Goal: Find specific page/section: Find specific page/section

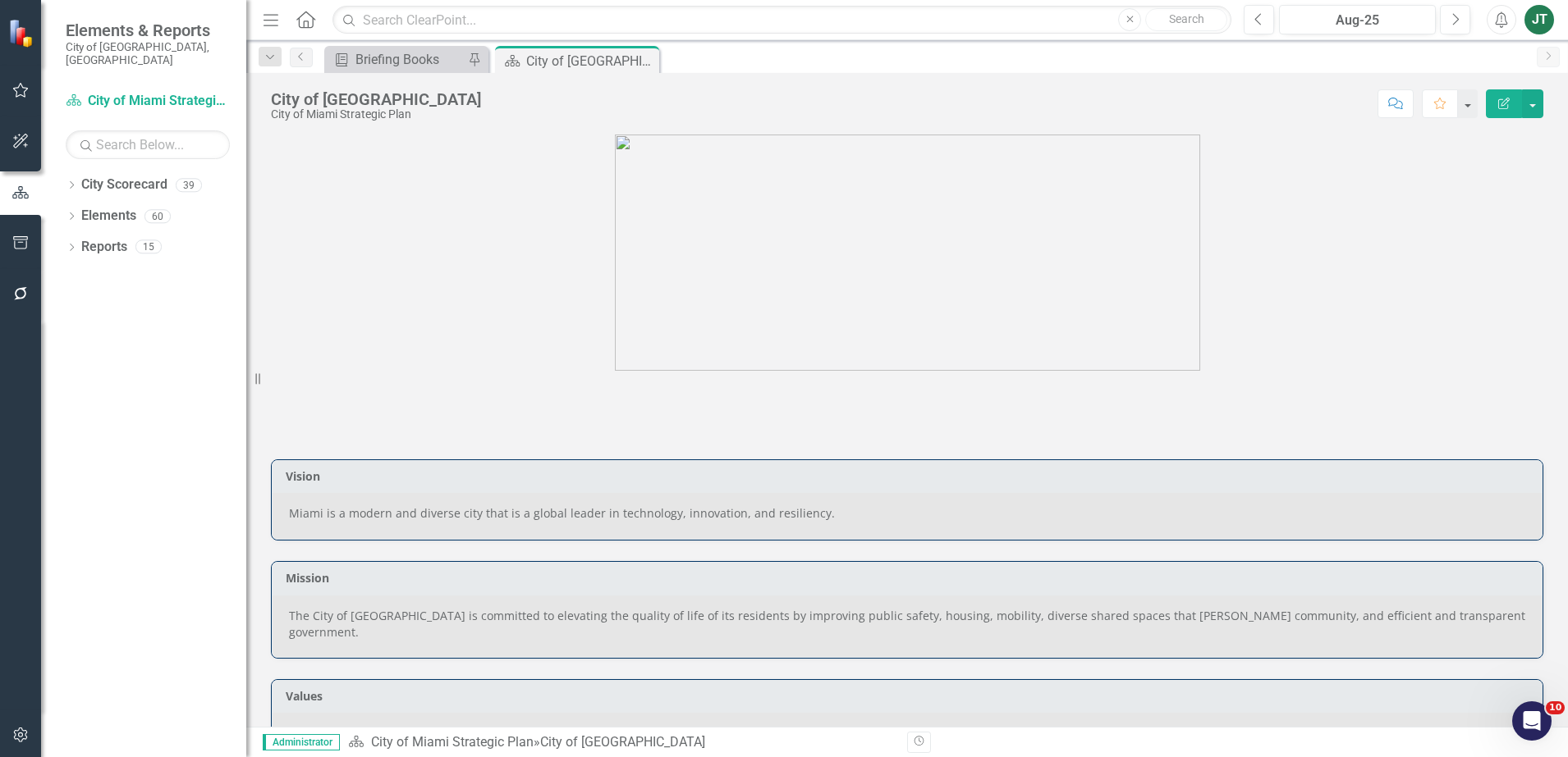
click at [64, 172] on div "Dropdown City Scorecard 39 City of [GEOGRAPHIC_DATA] Strategic Plan Dropdown Ci…" at bounding box center [143, 464] width 205 height 585
click at [75, 182] on icon "Dropdown" at bounding box center [71, 187] width 11 height 9
click at [79, 241] on icon "Dropdown" at bounding box center [80, 246] width 12 height 9
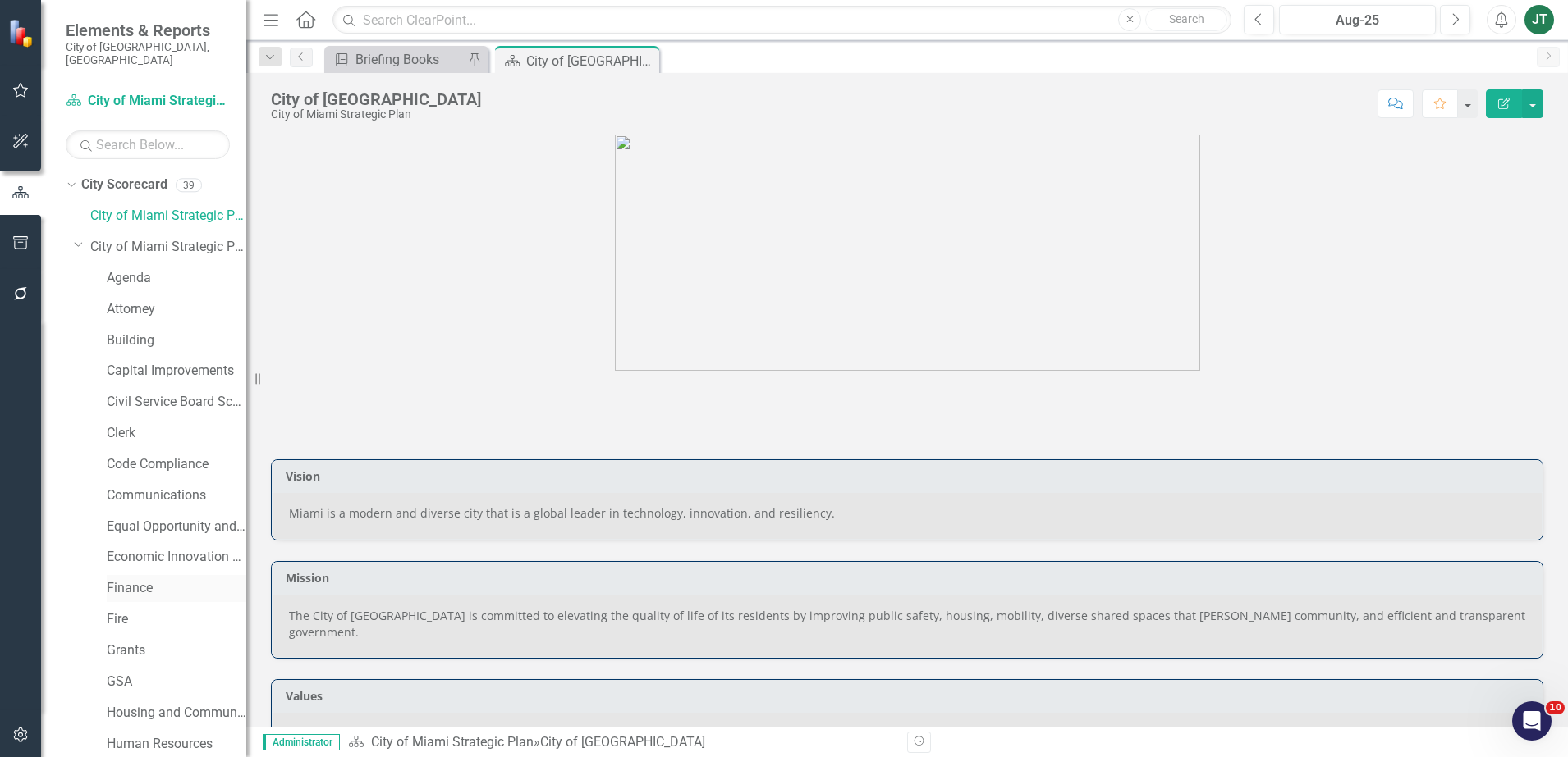
click at [117, 575] on div "Finance" at bounding box center [176, 588] width 140 height 28
click at [121, 580] on link "Finance" at bounding box center [176, 589] width 140 height 19
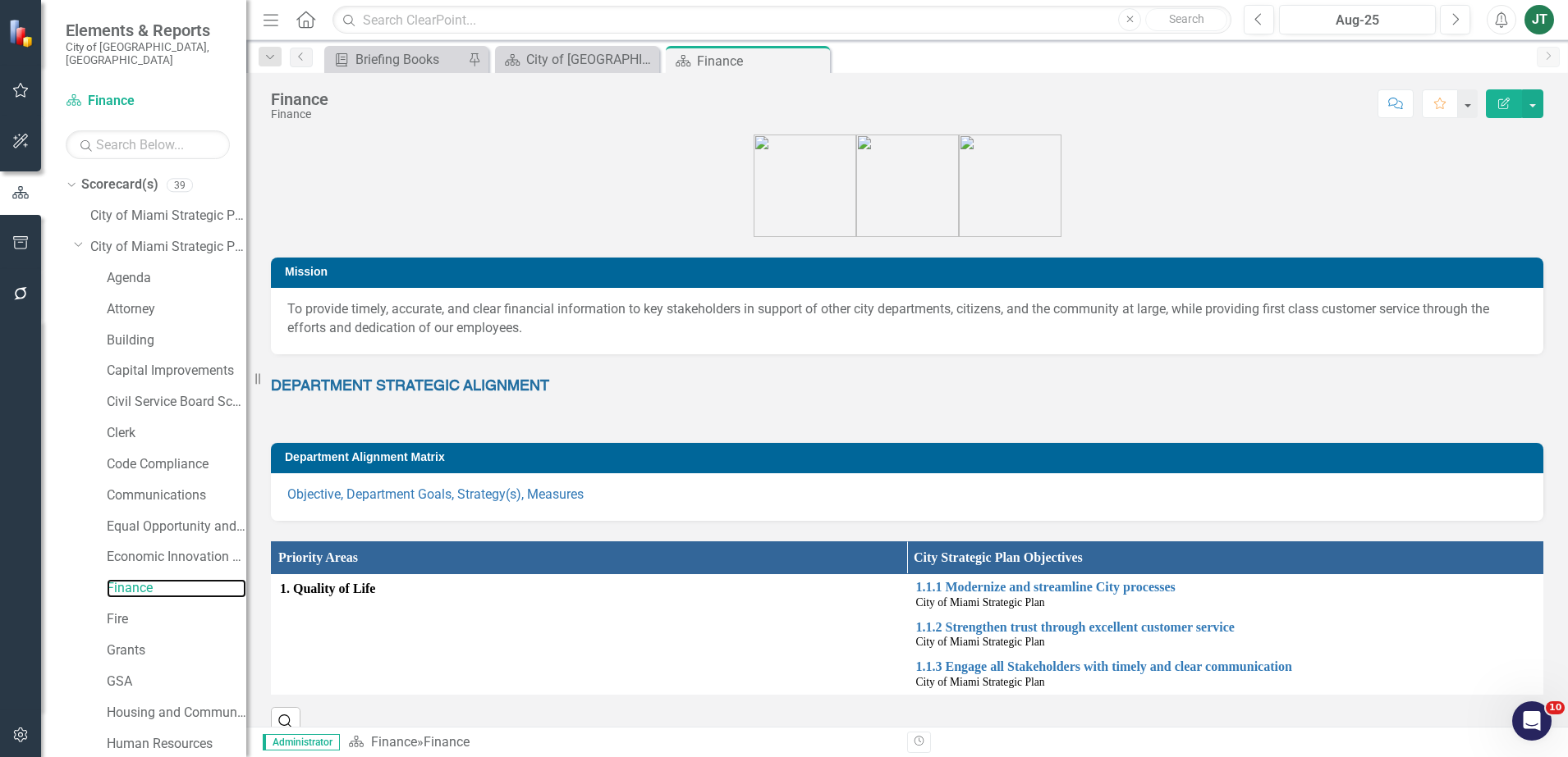
scroll to position [1, 0]
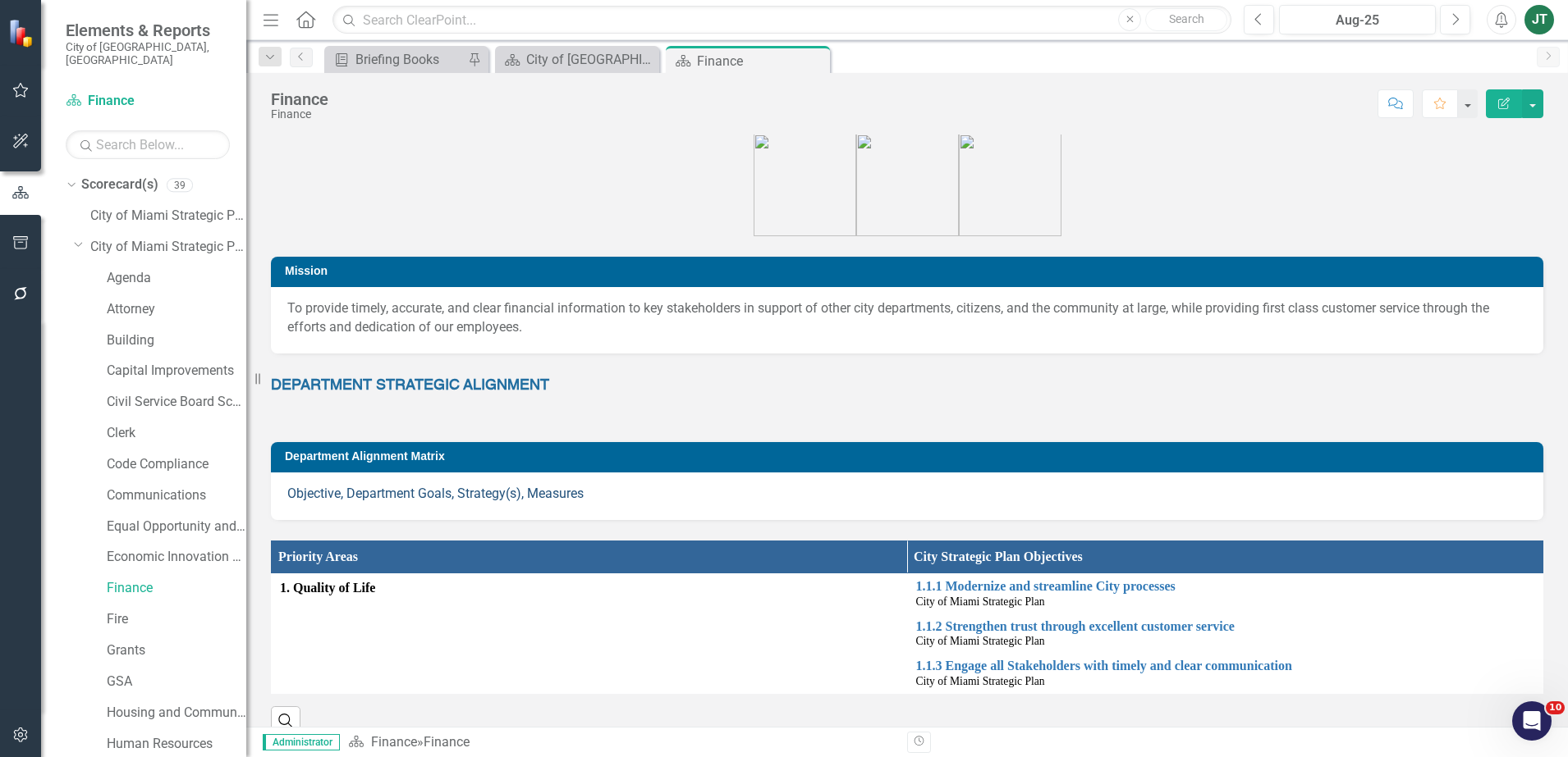
click at [471, 489] on link "Objective, Department Goals, Strategy(s), Measures" at bounding box center [436, 493] width 296 height 15
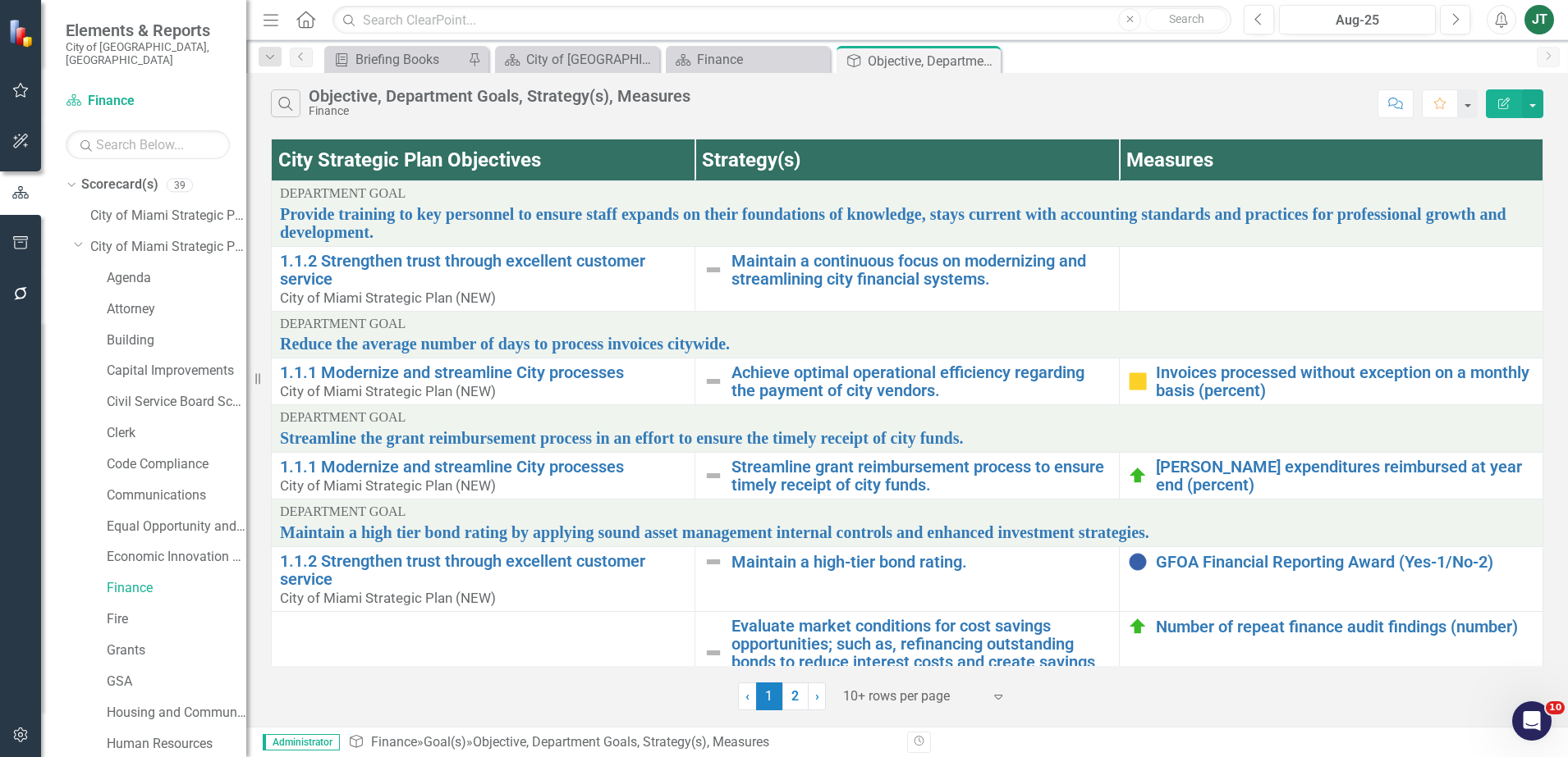
click at [68, 245] on div "Dropdown Scorecard(s) 39 City of [GEOGRAPHIC_DATA] Strategic Plan Dropdown City…" at bounding box center [156, 762] width 180 height 1180
click at [80, 238] on icon "Dropdown" at bounding box center [79, 244] width 9 height 12
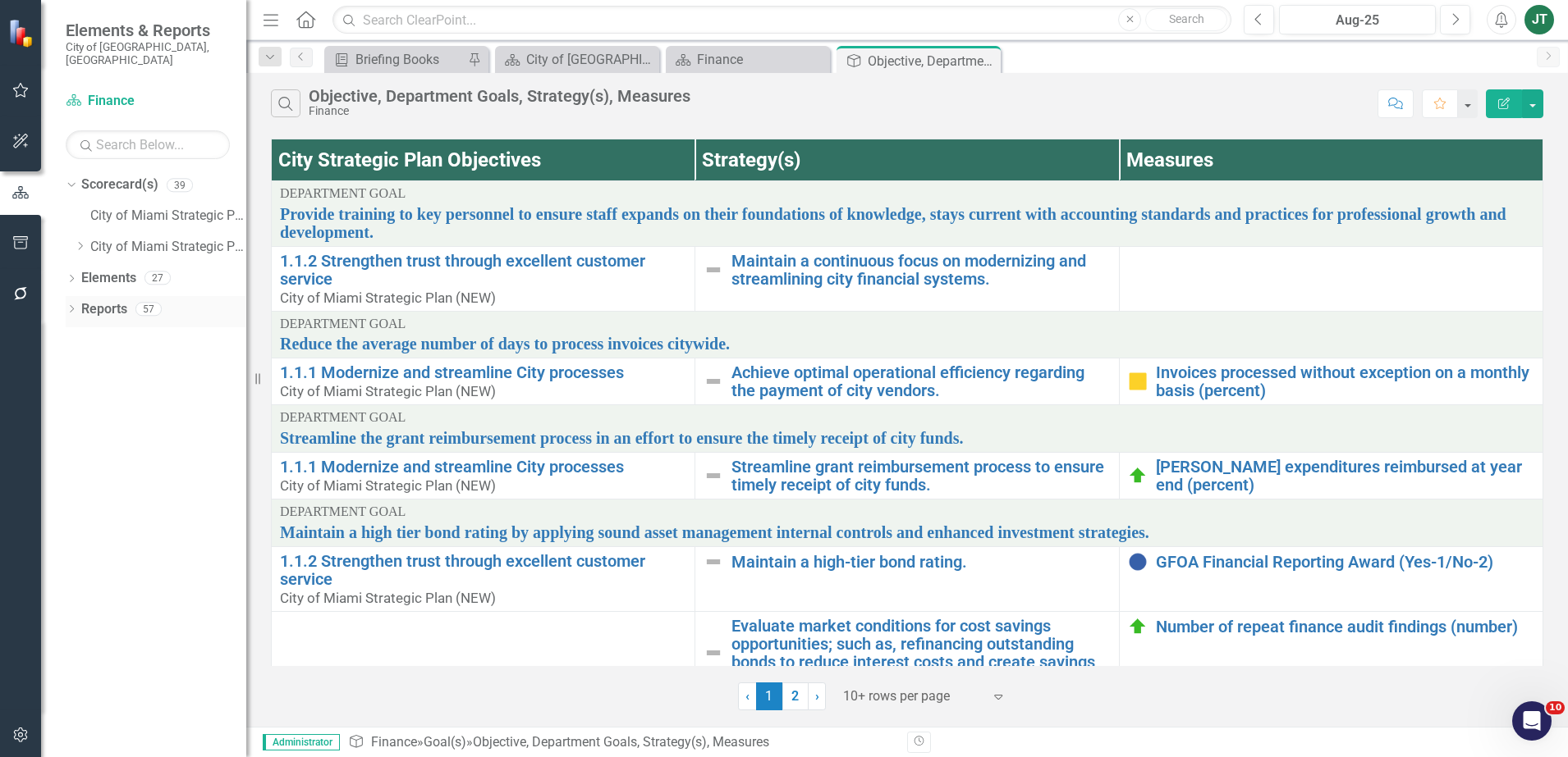
click at [96, 301] on link "Reports" at bounding box center [104, 310] width 46 height 19
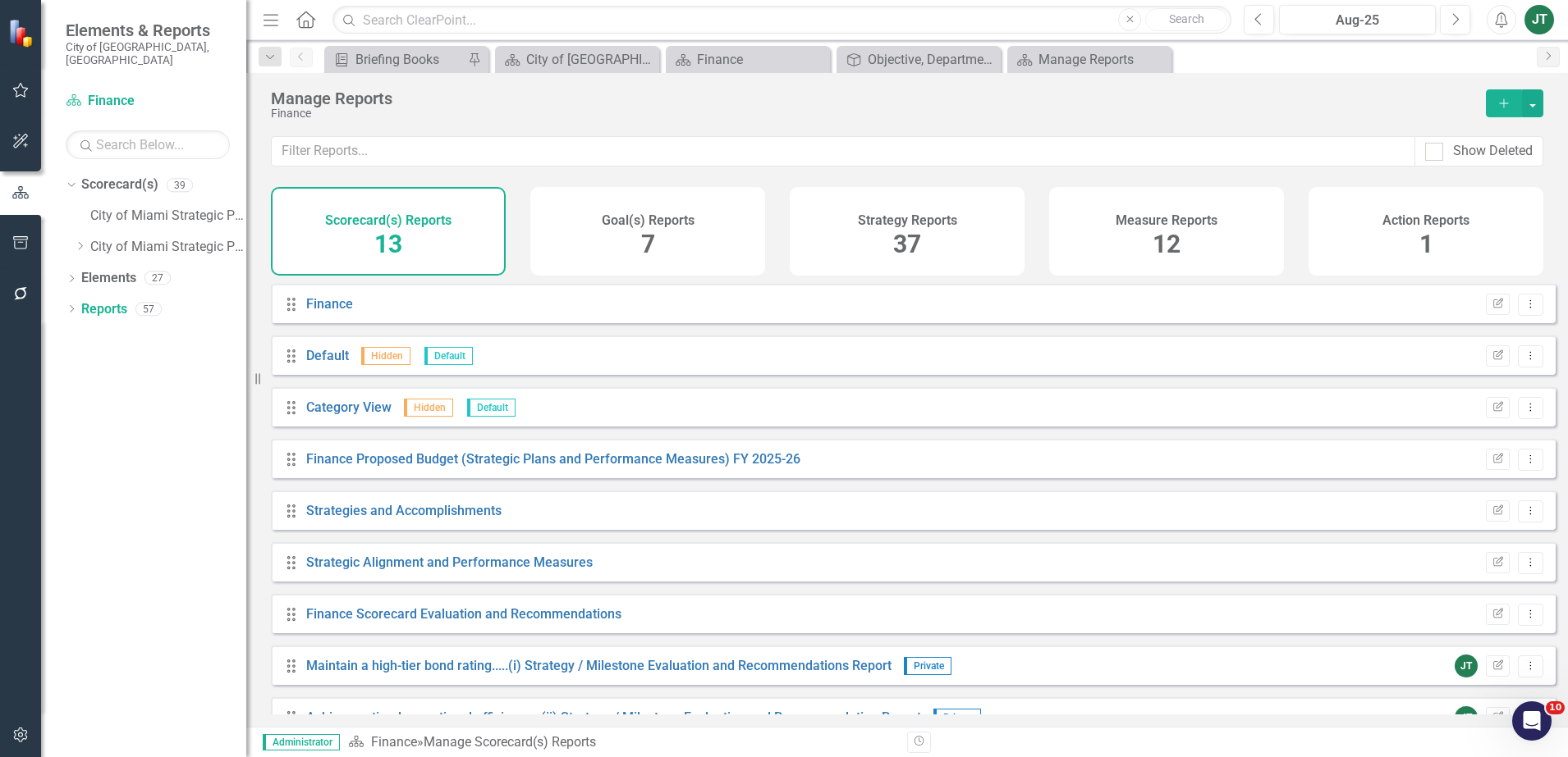
click at [1156, 245] on span "12" at bounding box center [1166, 244] width 28 height 28
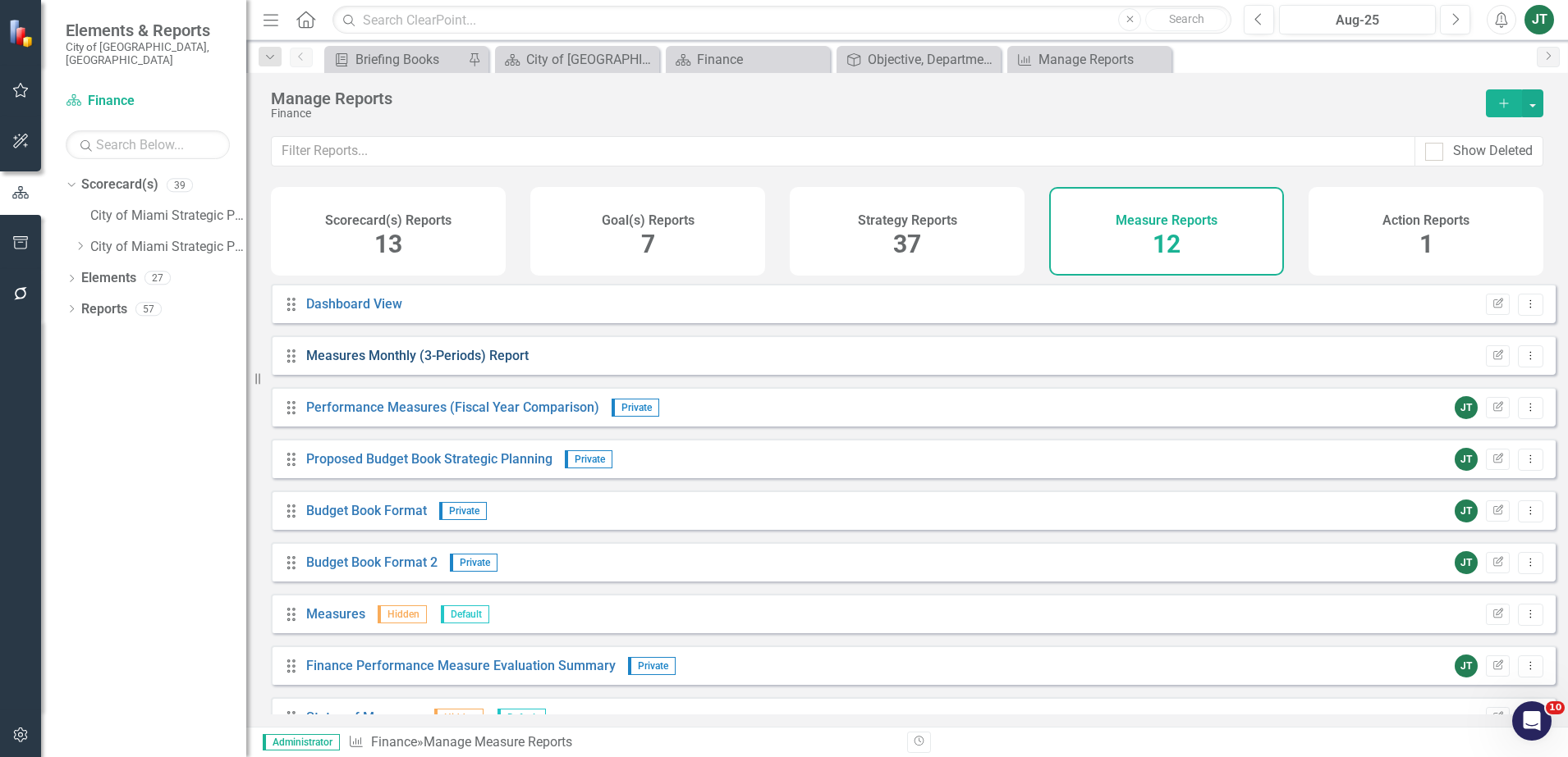
click at [421, 360] on link "Measures Monthly (3-Periods) Report" at bounding box center [418, 356] width 222 height 15
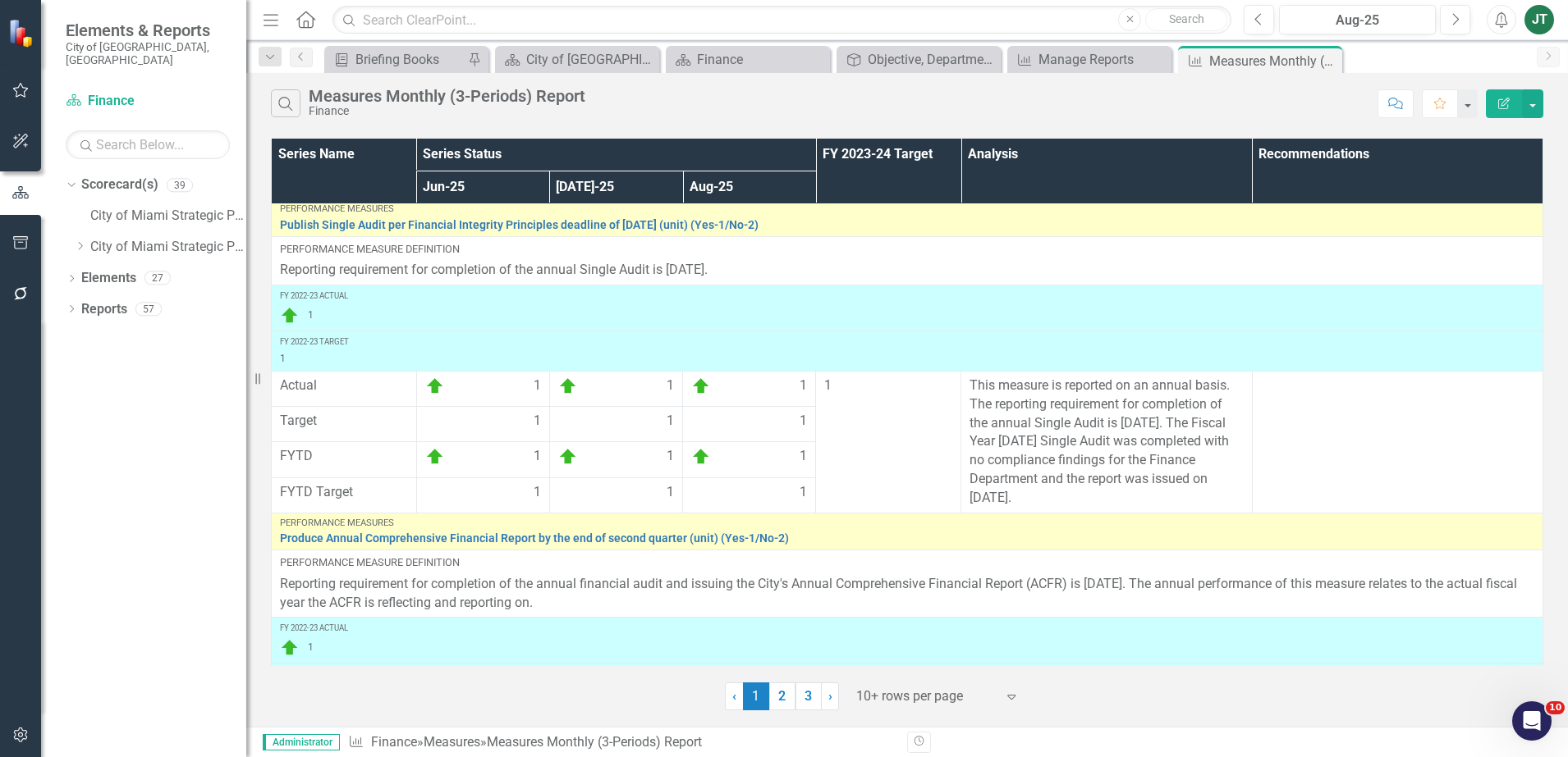
scroll to position [2261, 0]
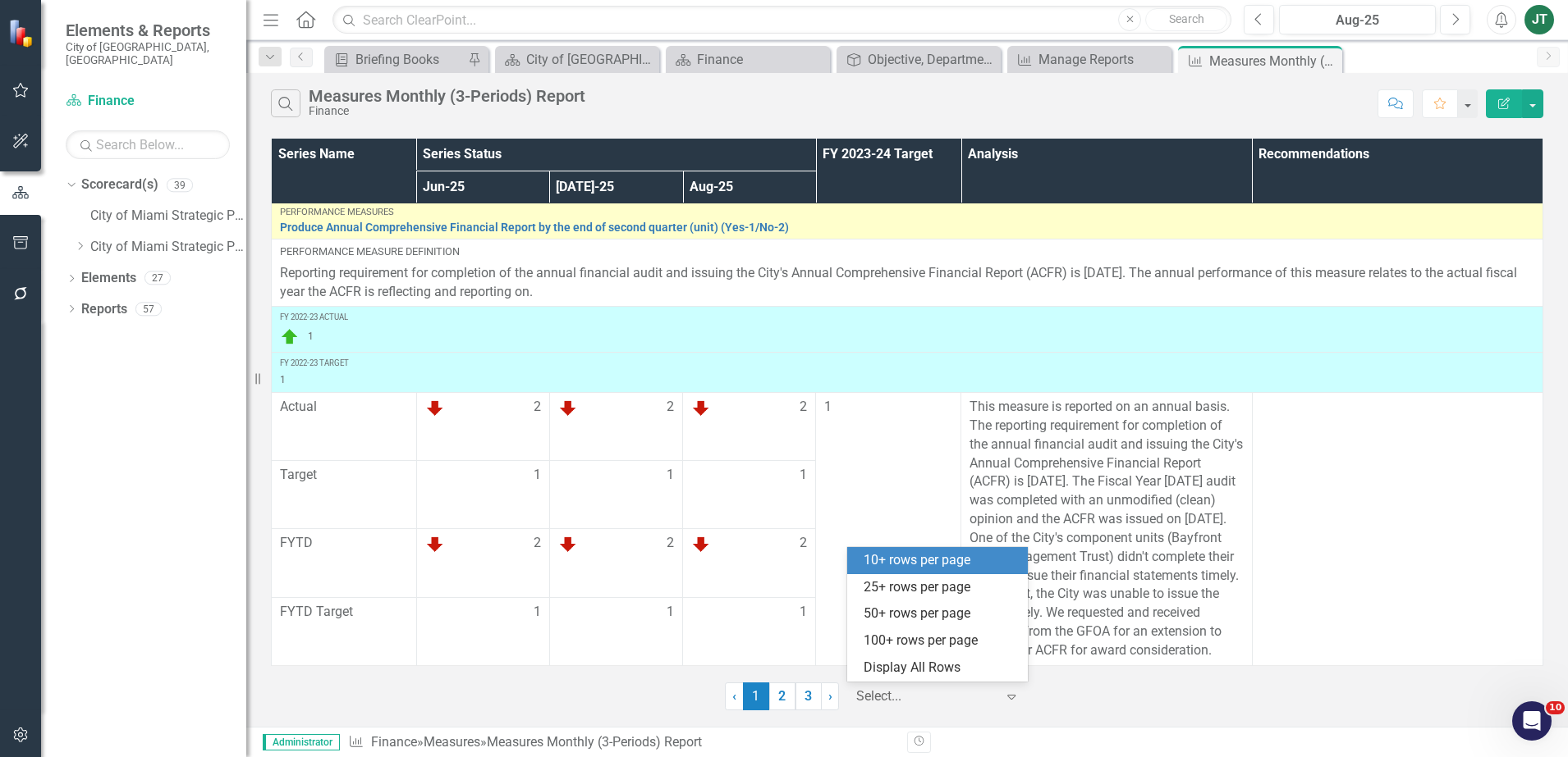
click at [887, 687] on div at bounding box center [925, 696] width 140 height 22
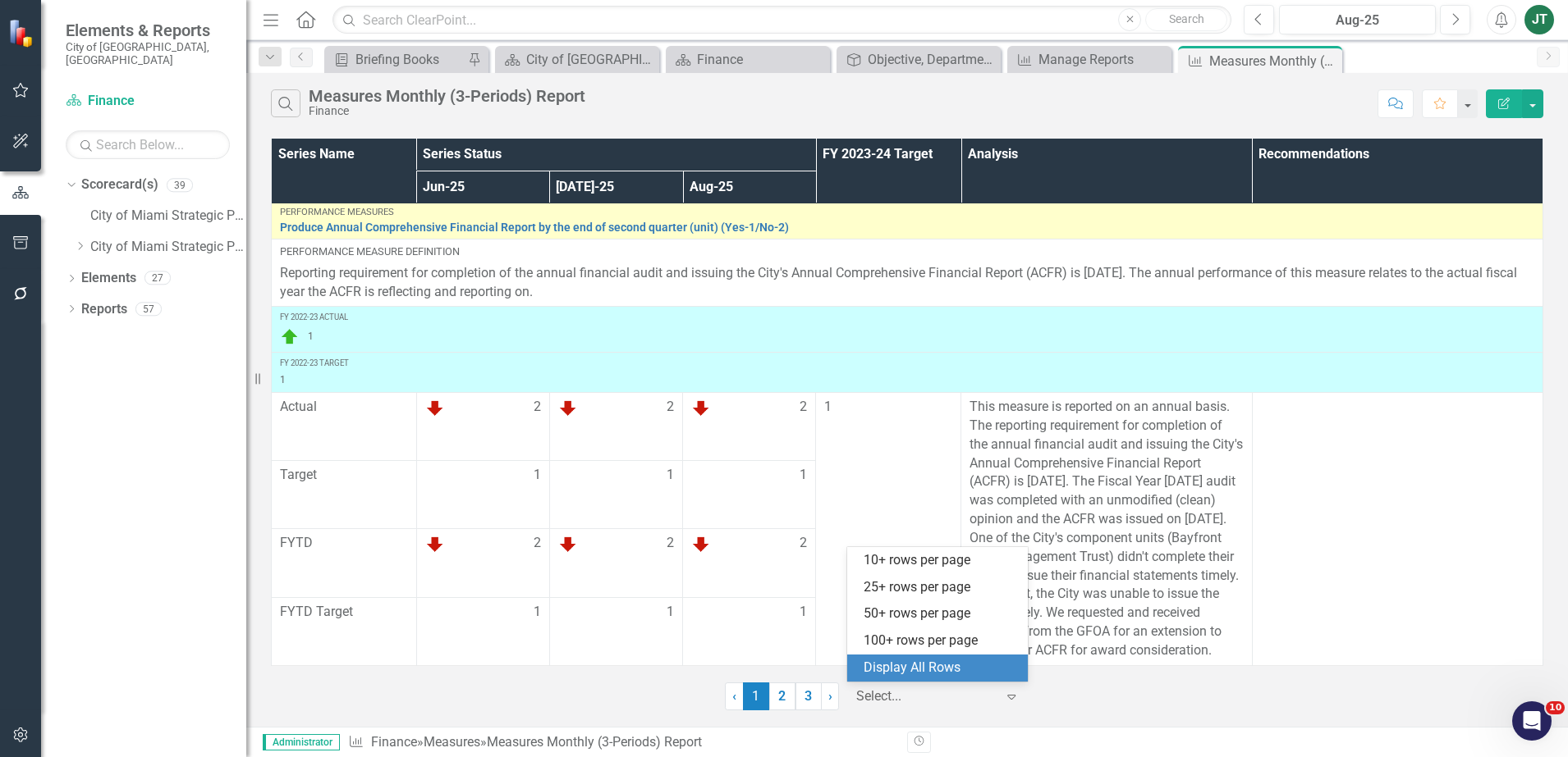
click at [960, 662] on div "Display All Rows" at bounding box center [941, 668] width 155 height 19
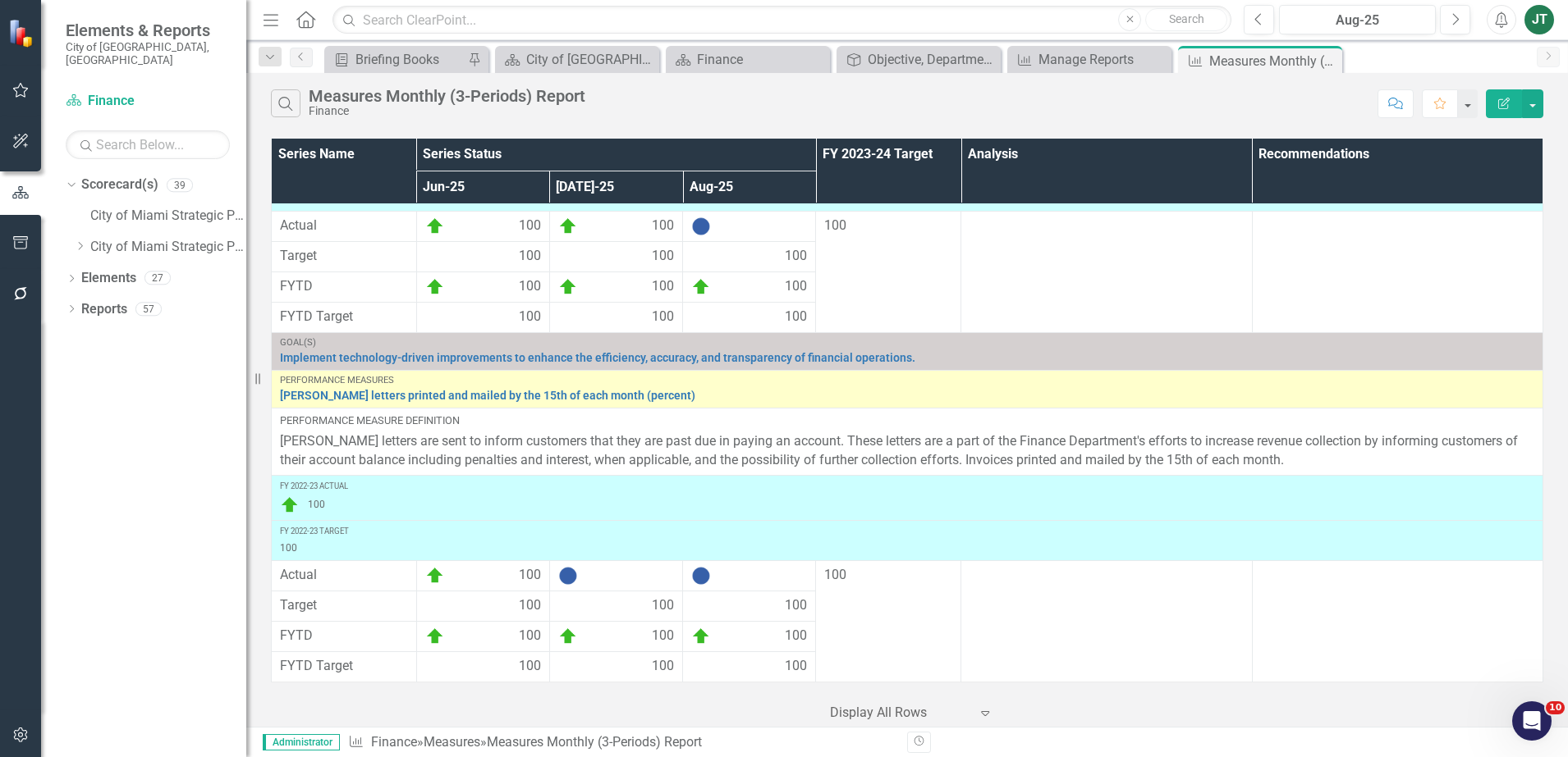
scroll to position [3568, 0]
